Goal: Transaction & Acquisition: Book appointment/travel/reservation

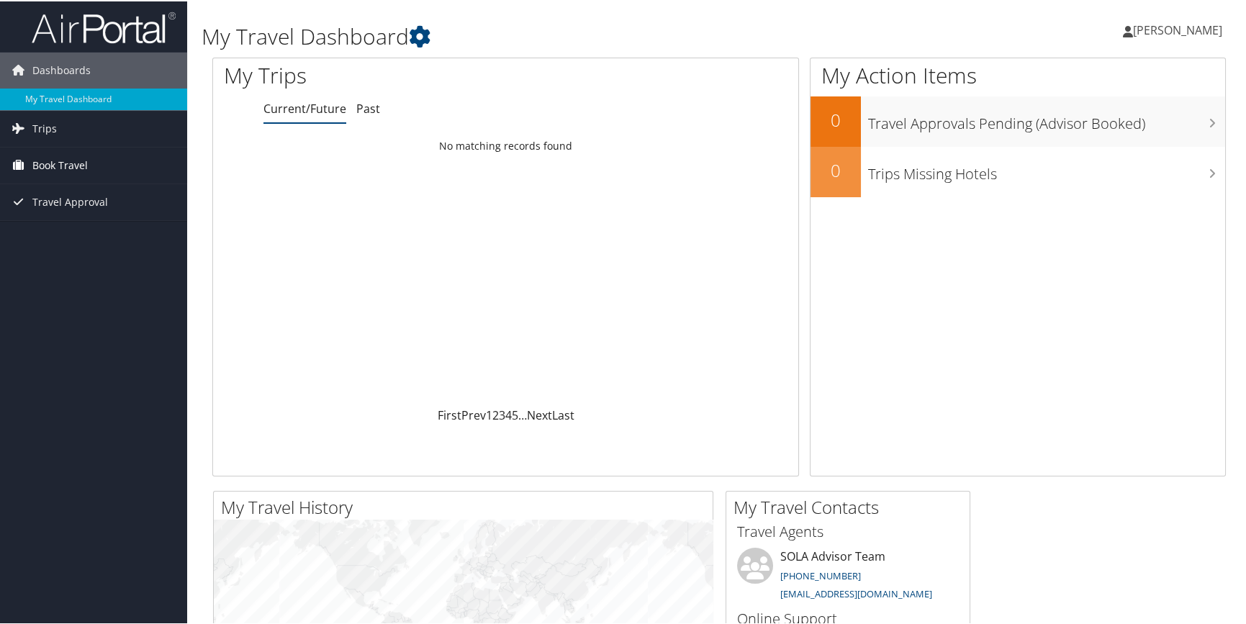
click at [78, 161] on span "Book Travel" at bounding box center [59, 164] width 55 height 36
click at [81, 209] on link "Book/Manage Online Trips" at bounding box center [93, 215] width 187 height 22
